Goal: Task Accomplishment & Management: Complete application form

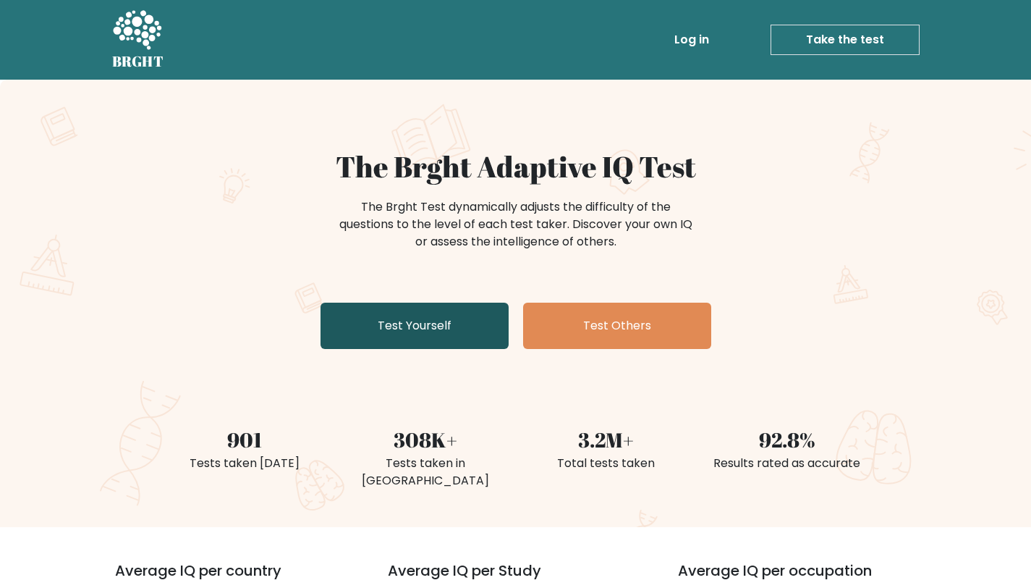
click at [447, 332] on link "Test Yourself" at bounding box center [415, 325] width 188 height 46
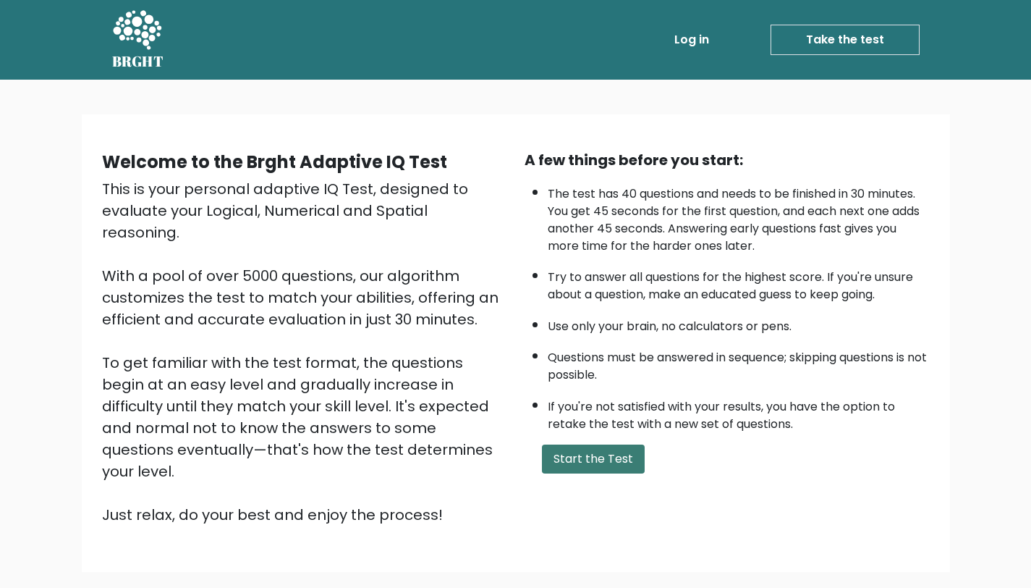
click at [603, 459] on button "Start the Test" at bounding box center [593, 458] width 103 height 29
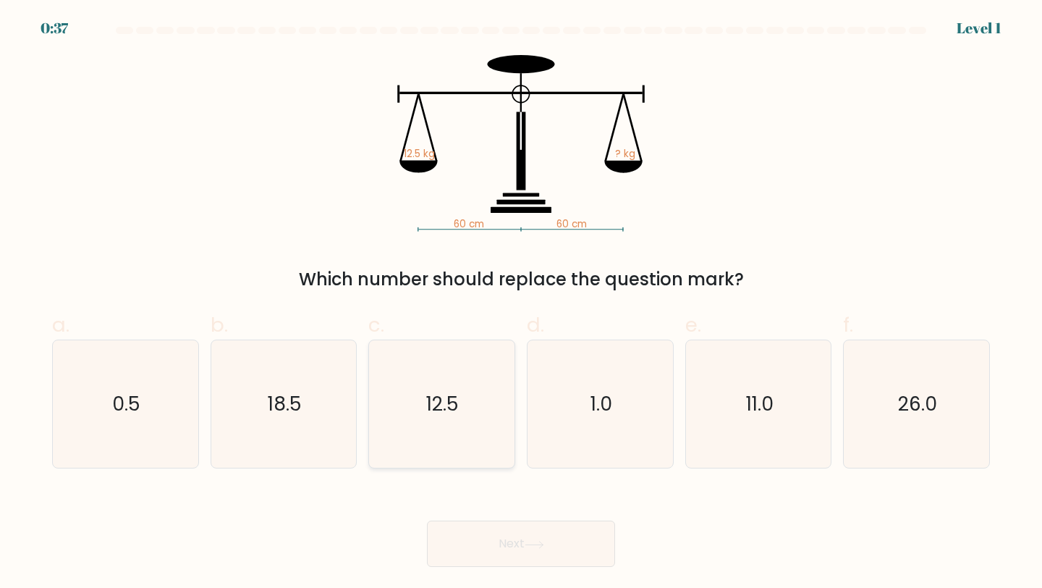
click at [424, 410] on icon "12.5" at bounding box center [442, 404] width 128 height 128
click at [521, 303] on input "c. 12.5" at bounding box center [521, 298] width 1 height 9
radio input "true"
click at [557, 534] on button "Next" at bounding box center [521, 543] width 188 height 46
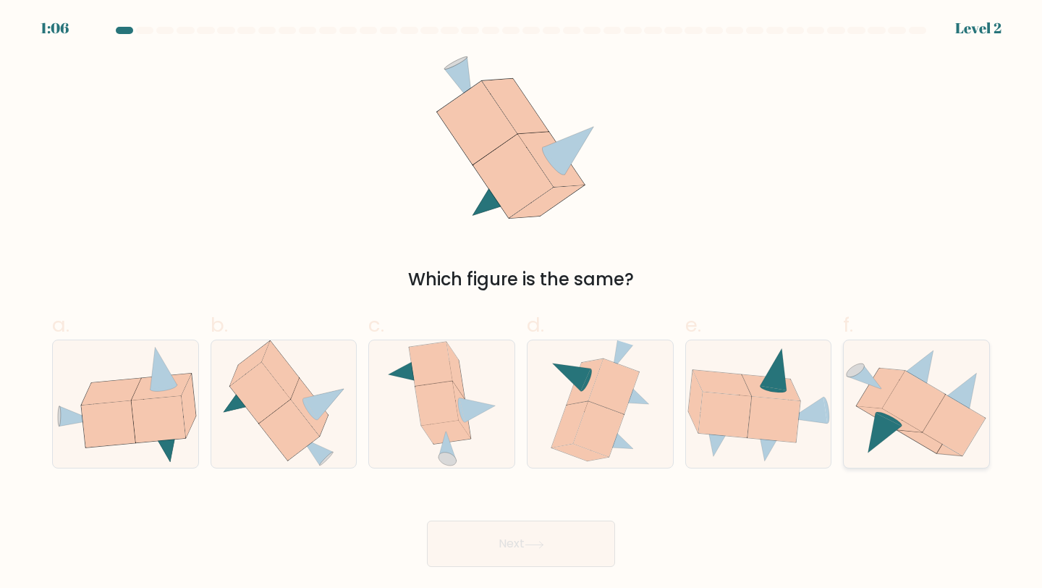
click at [943, 395] on icon at bounding box center [914, 401] width 63 height 61
click at [522, 303] on input "f." at bounding box center [521, 298] width 1 height 9
radio input "true"
click at [124, 415] on icon at bounding box center [108, 424] width 54 height 46
click at [521, 303] on input "a." at bounding box center [521, 298] width 1 height 9
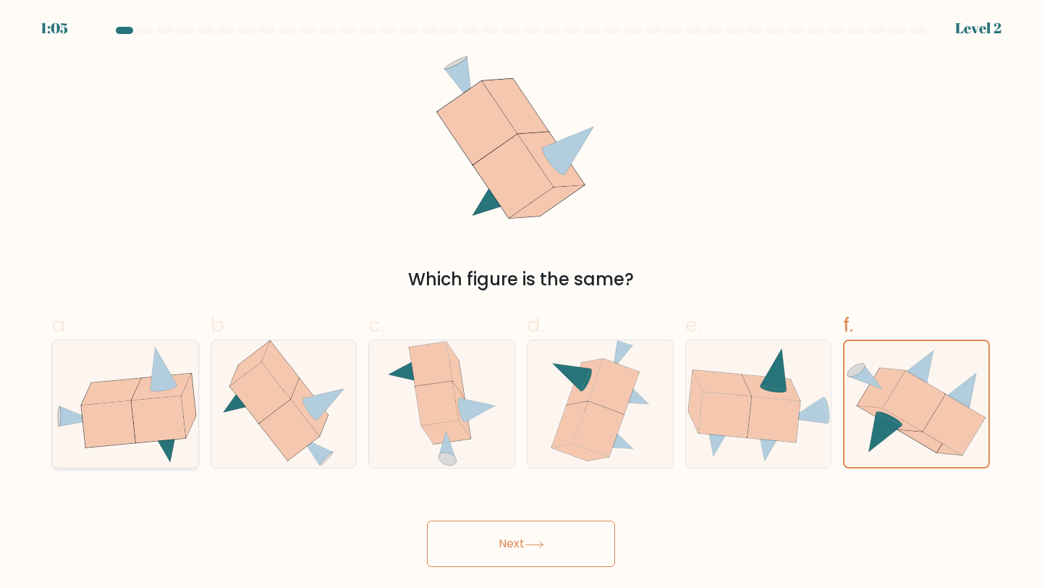
radio input "true"
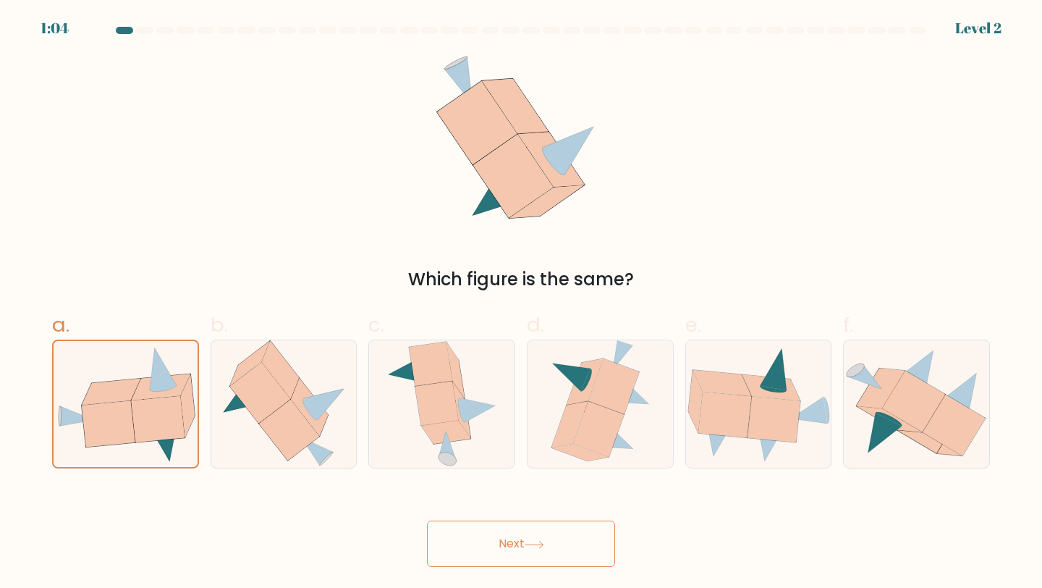
click at [472, 551] on button "Next" at bounding box center [521, 543] width 188 height 46
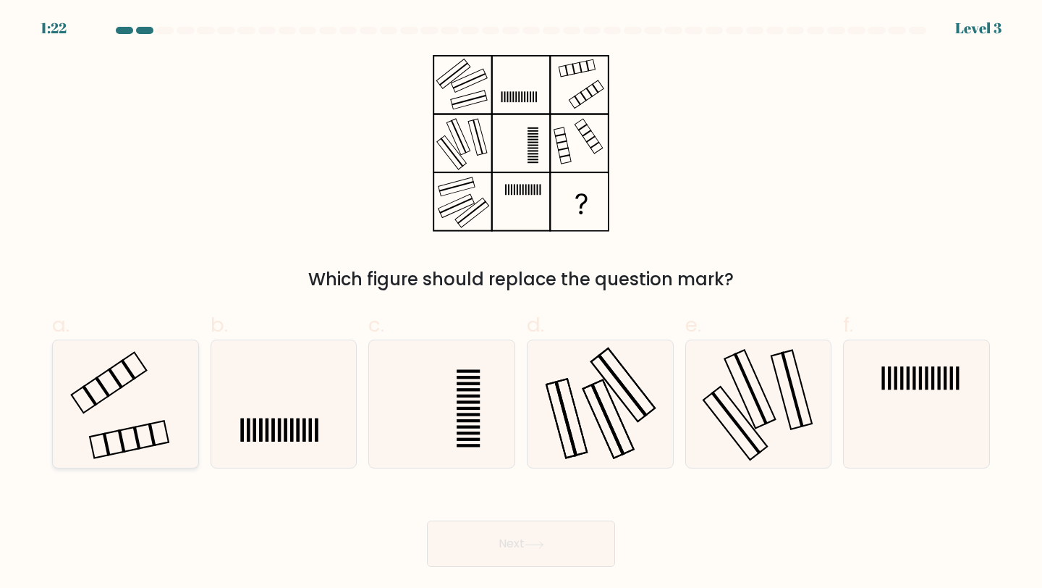
click at [105, 407] on icon at bounding box center [126, 404] width 128 height 128
click at [521, 303] on input "a." at bounding box center [521, 298] width 1 height 9
radio input "true"
click at [533, 558] on button "Next" at bounding box center [521, 543] width 188 height 46
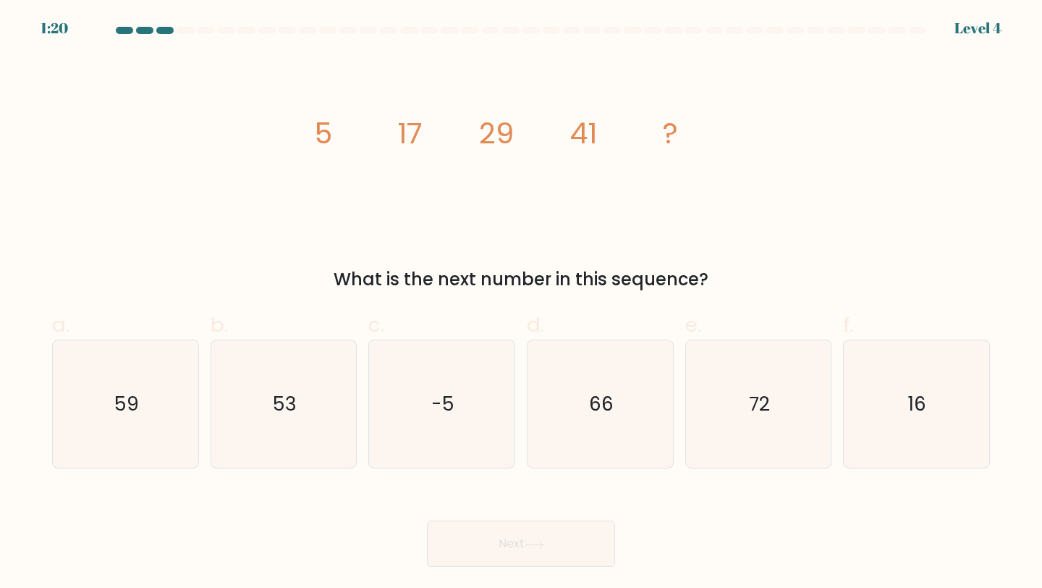
click at [533, 543] on icon at bounding box center [535, 545] width 20 height 8
click at [270, 392] on icon "53" at bounding box center [284, 404] width 128 height 128
click at [521, 303] on input "b. 53" at bounding box center [521, 298] width 1 height 9
radio input "true"
click at [530, 541] on icon at bounding box center [535, 545] width 20 height 8
